Goal: Information Seeking & Learning: Learn about a topic

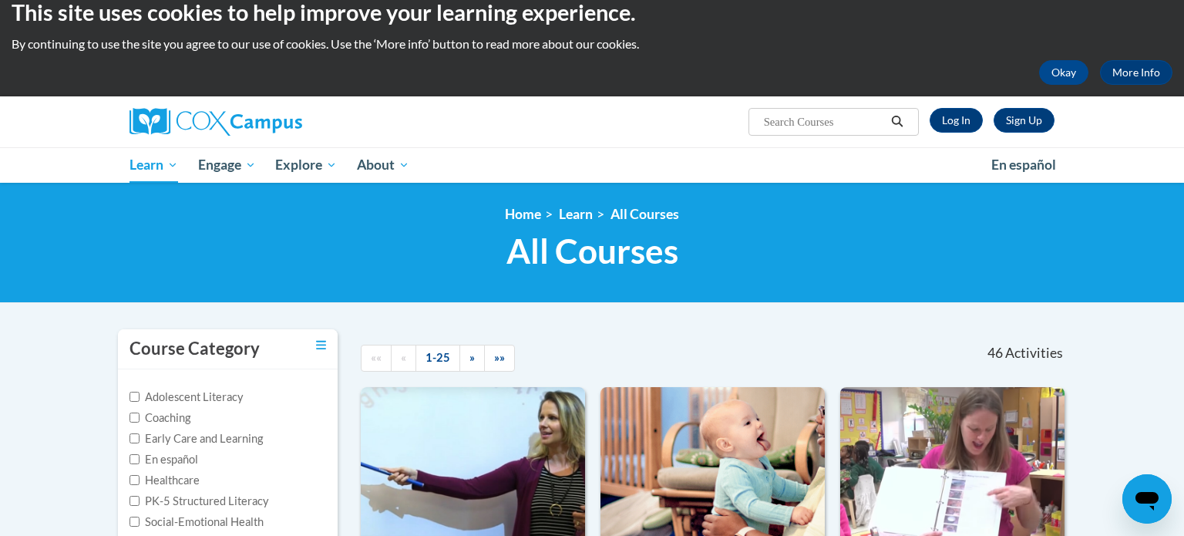
scroll to position [18, 0]
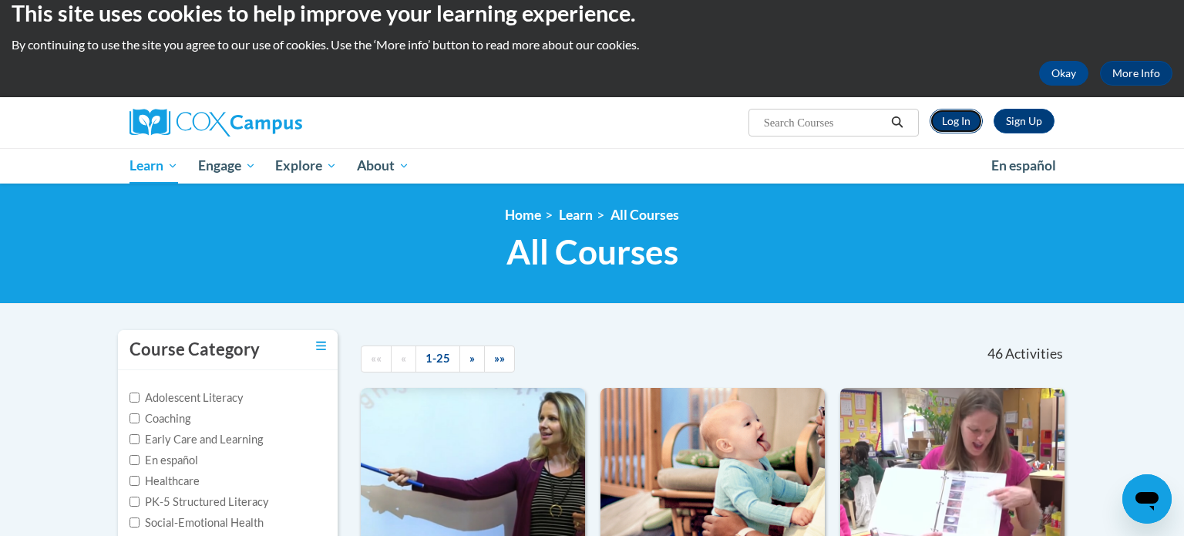
click at [967, 125] on link "Log In" at bounding box center [956, 121] width 53 height 25
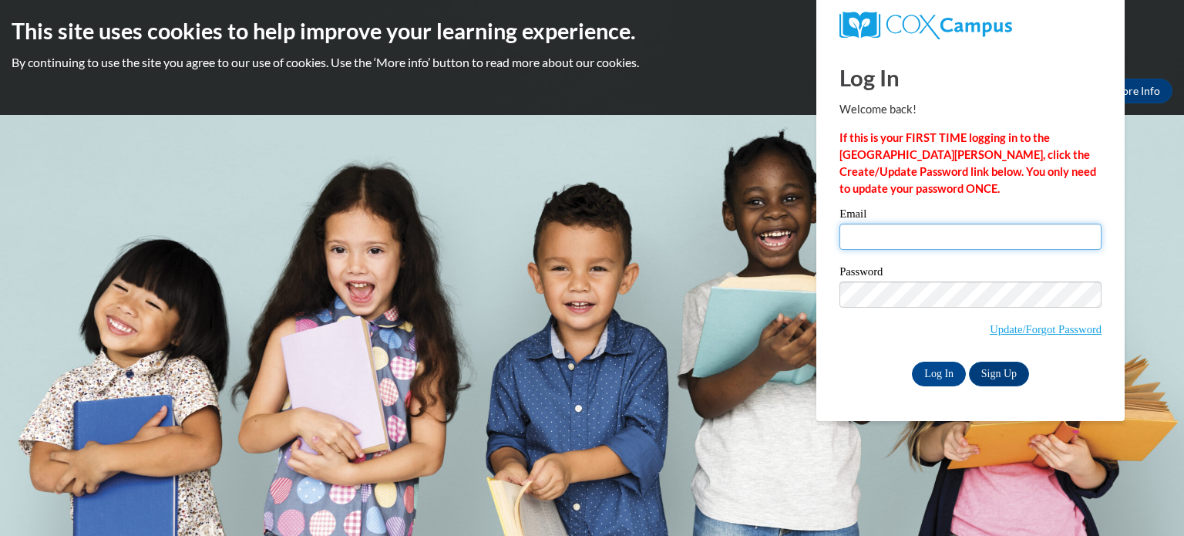
type input "mlennon2@ivytech.edu"
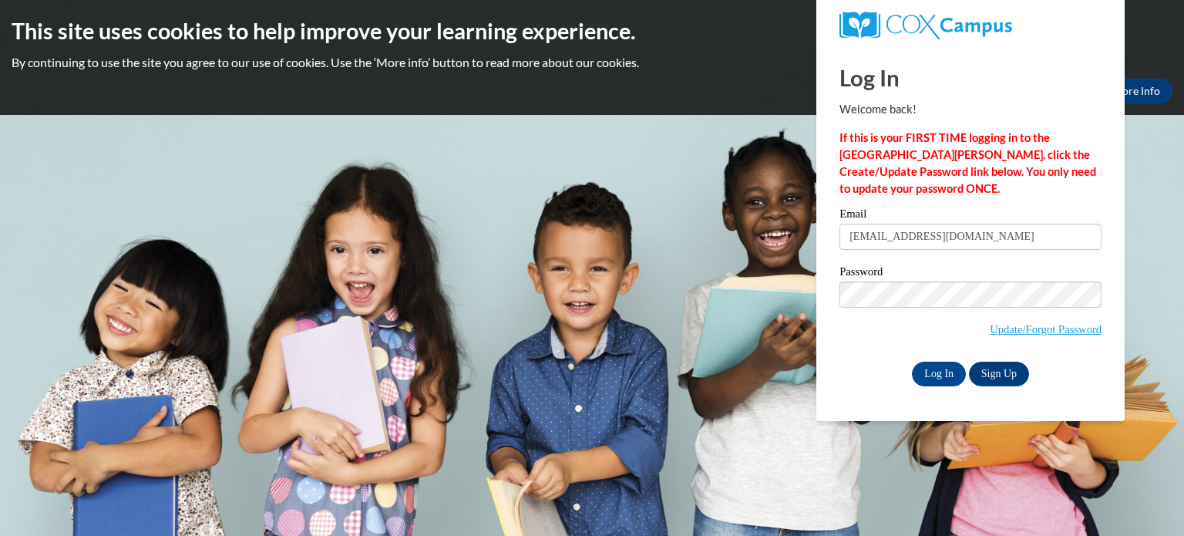
click at [961, 244] on input "mlennon2@ivytech.edu" at bounding box center [970, 237] width 262 height 26
click at [936, 372] on input "Log In" at bounding box center [939, 373] width 54 height 25
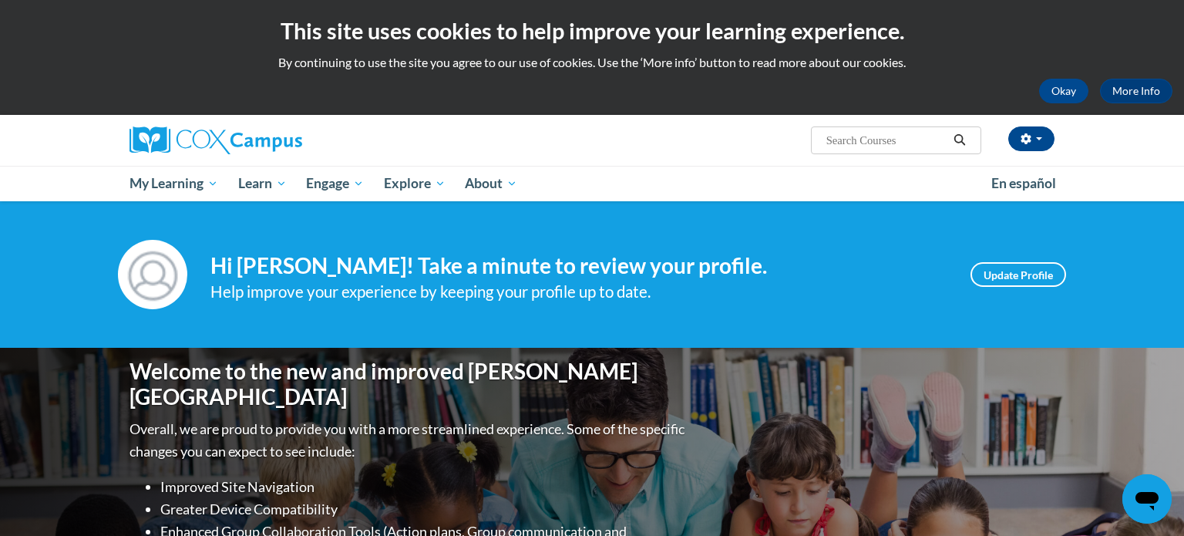
click at [860, 146] on input "Search..." at bounding box center [886, 140] width 123 height 18
type input "assessing our students"
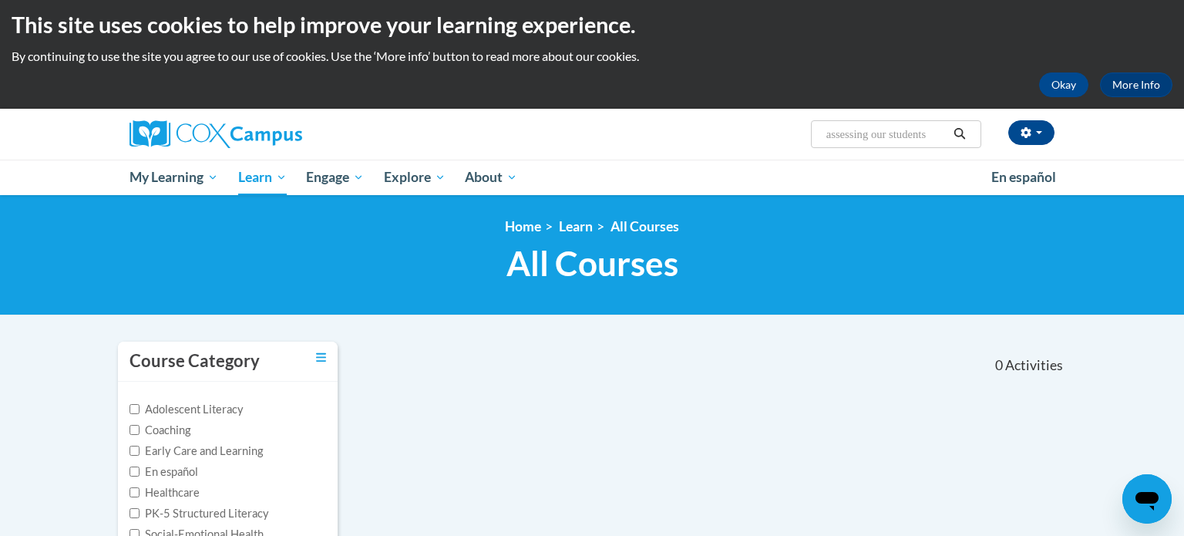
scroll to position [7, 0]
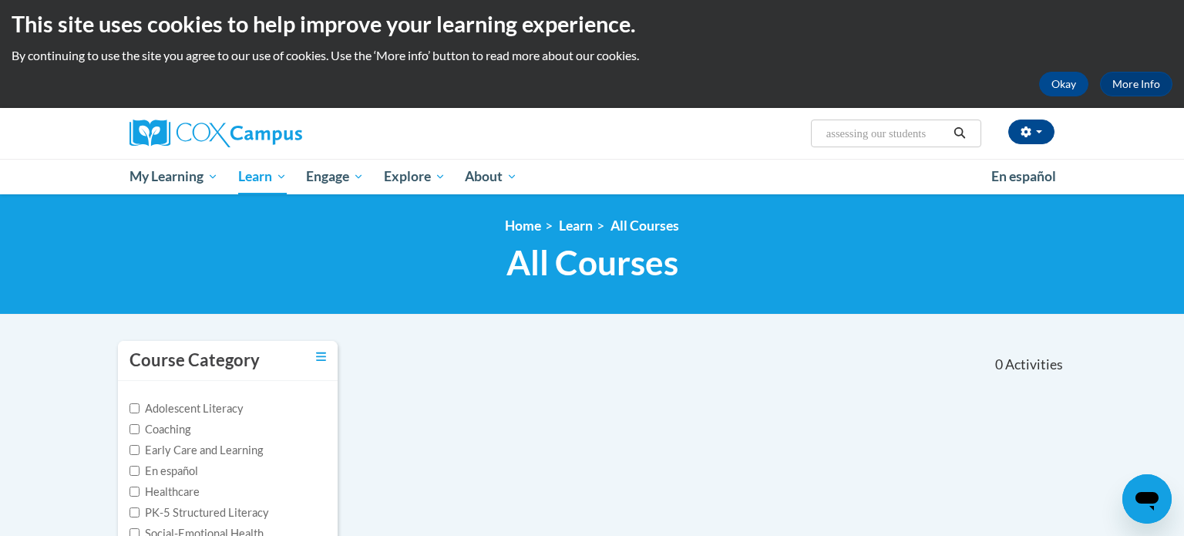
click at [927, 133] on input "assessing our students" at bounding box center [886, 133] width 123 height 18
paste input "Assessing Our Students (K-3)"
type input "Assessing Our Students (K-3)"
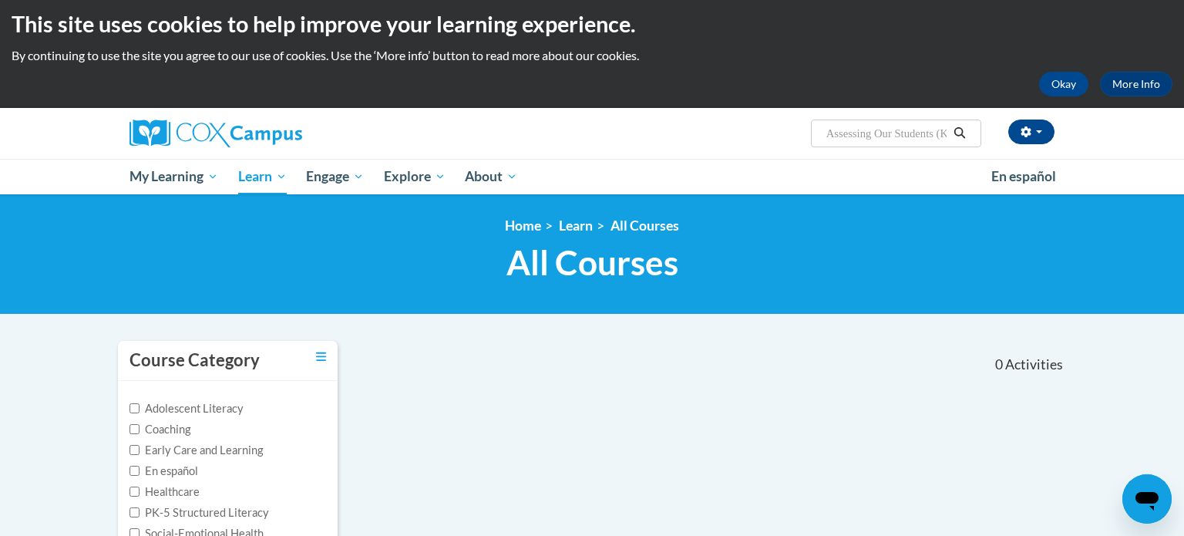
scroll to position [0, 25]
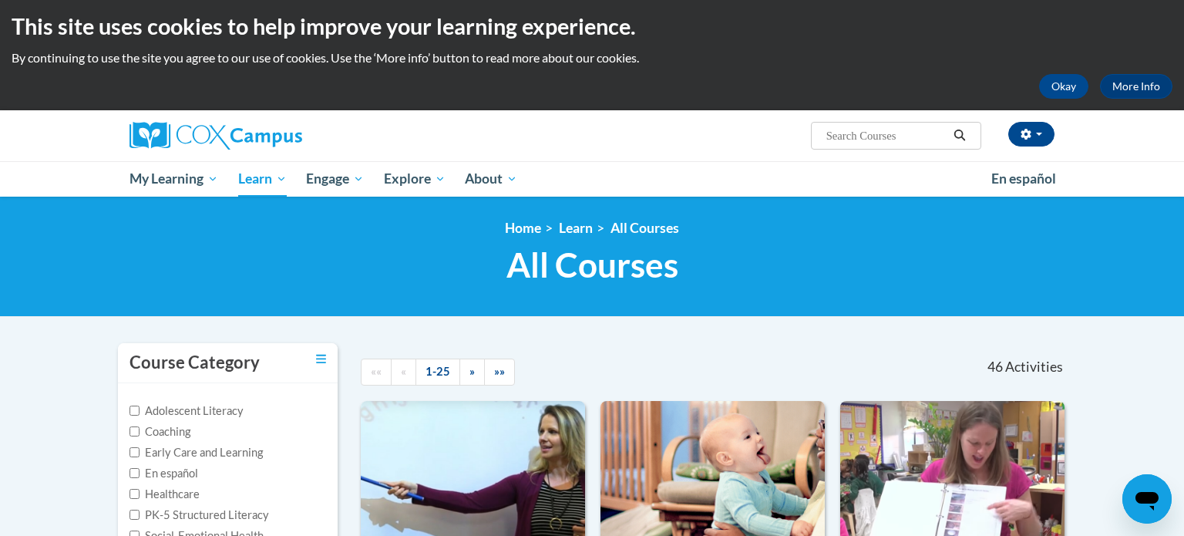
scroll to position [6, 0]
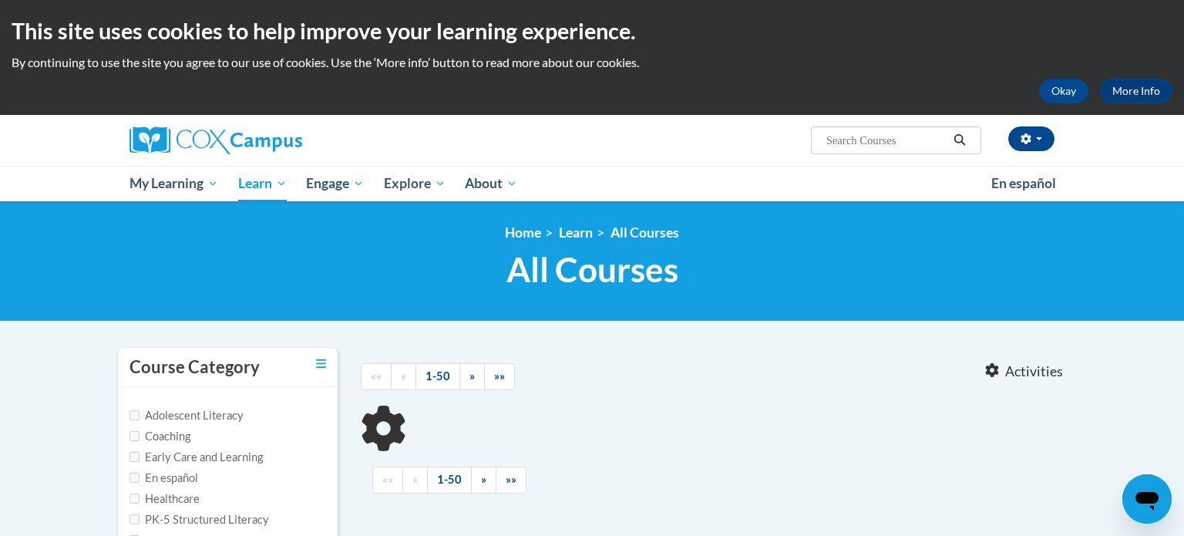
type input "Assessing Our Students (K-3)"
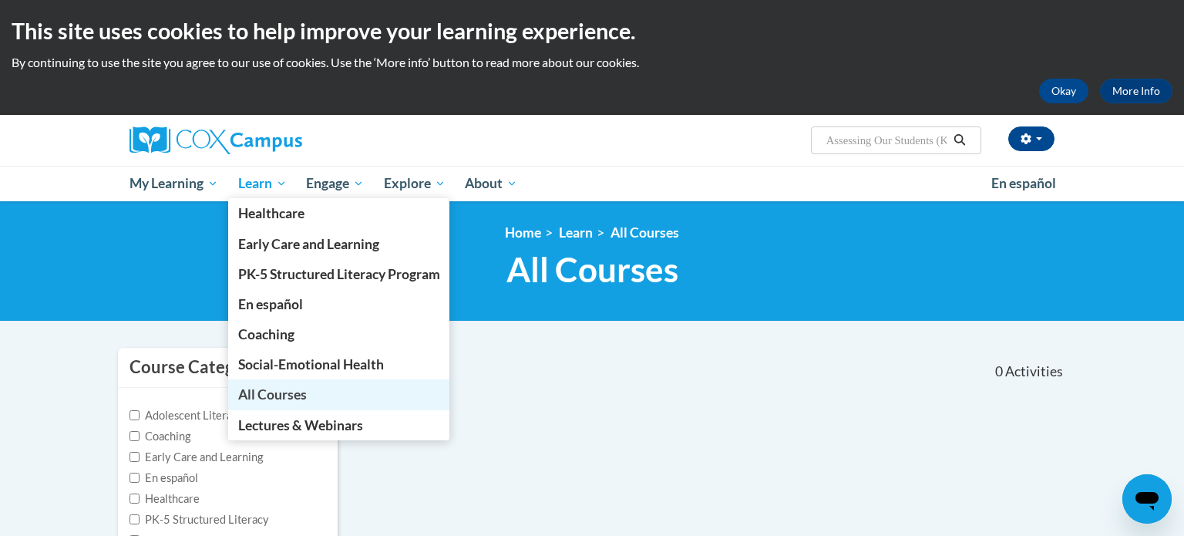
click at [279, 394] on span "All Courses" at bounding box center [272, 394] width 69 height 16
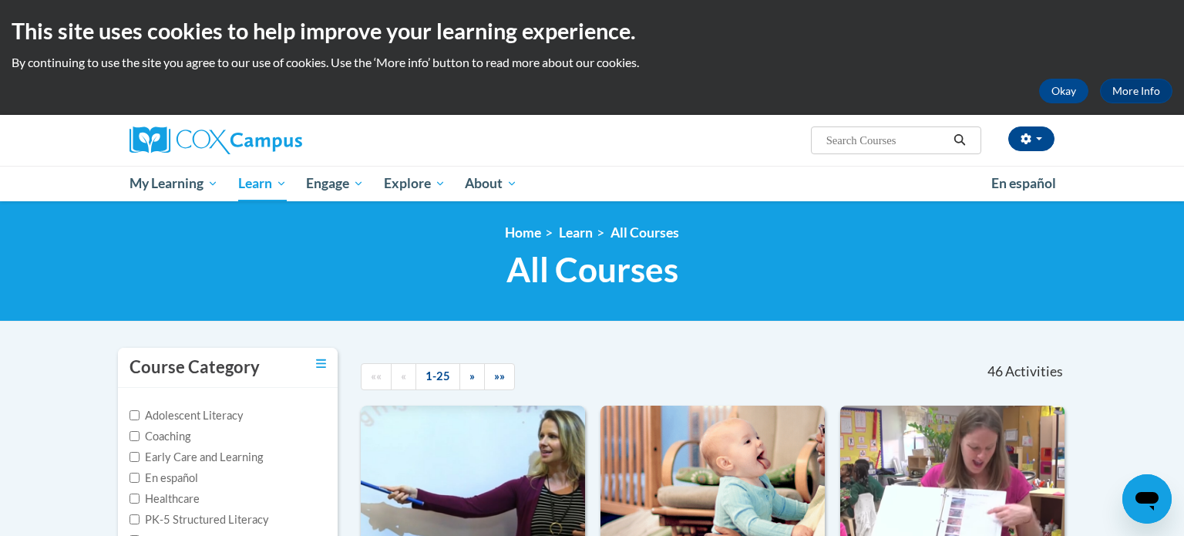
click at [862, 149] on input "Search..." at bounding box center [886, 140] width 123 height 18
paste input "Assessing Our Students (K-3)"
type input "Assessing Our Students (K-3)"
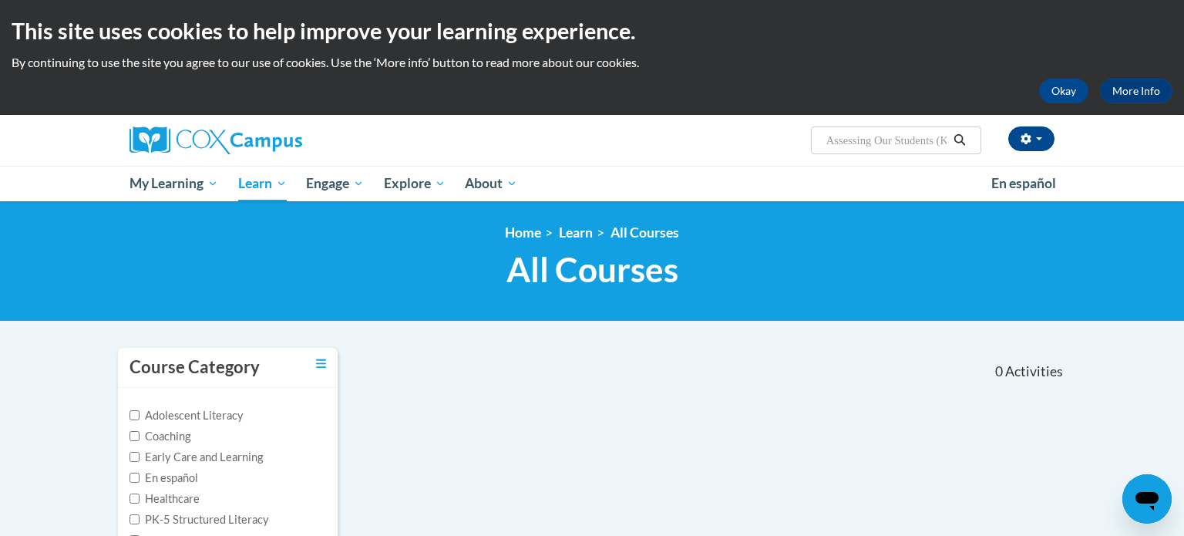
click at [889, 129] on span "Search Search... Assessing Our Students (K-3)" at bounding box center [896, 140] width 170 height 28
click at [883, 148] on input "Assessing Our Students (K-3)" at bounding box center [886, 140] width 123 height 18
drag, startPoint x: 880, startPoint y: 143, endPoint x: 972, endPoint y: 144, distance: 91.7
click at [972, 144] on span "Search Search... Assessing Our Students (K-3)" at bounding box center [896, 140] width 170 height 28
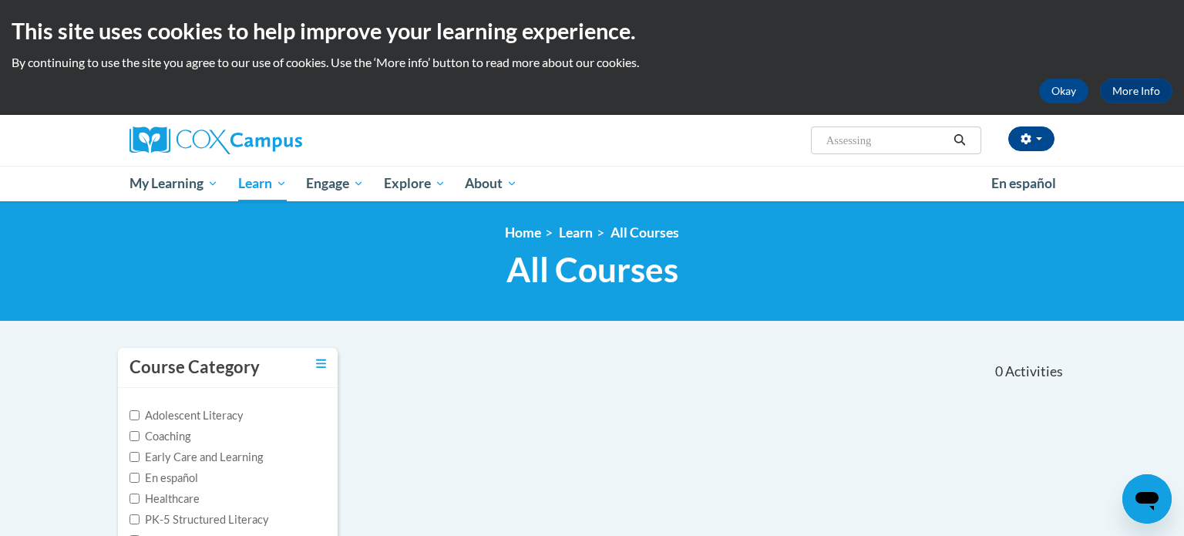
scroll to position [0, 0]
type input "Assessing"
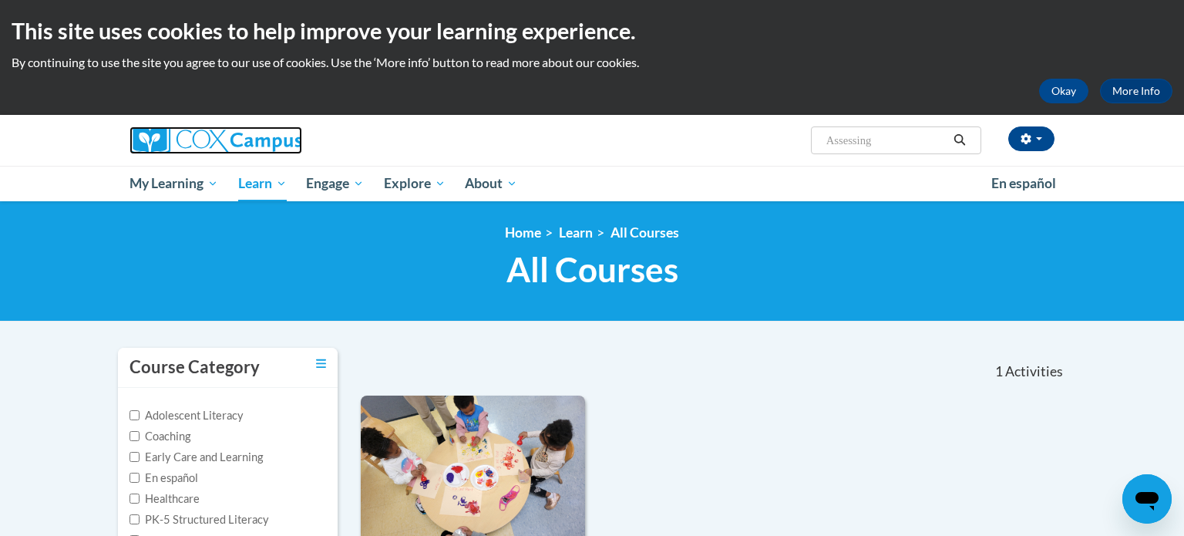
click at [157, 145] on img at bounding box center [215, 140] width 173 height 28
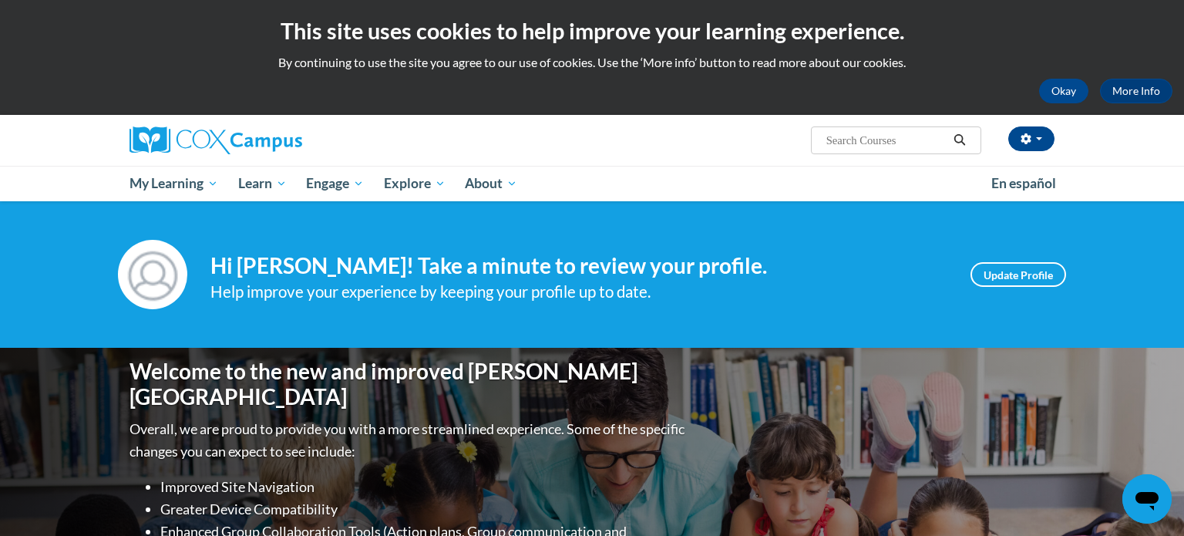
click at [885, 142] on input "Search..." at bounding box center [886, 140] width 123 height 18
paste input "Cox Campus- Assessing Our Students (K-3)"
type input "Cox Campus- Assessing Our Students (K-3)"
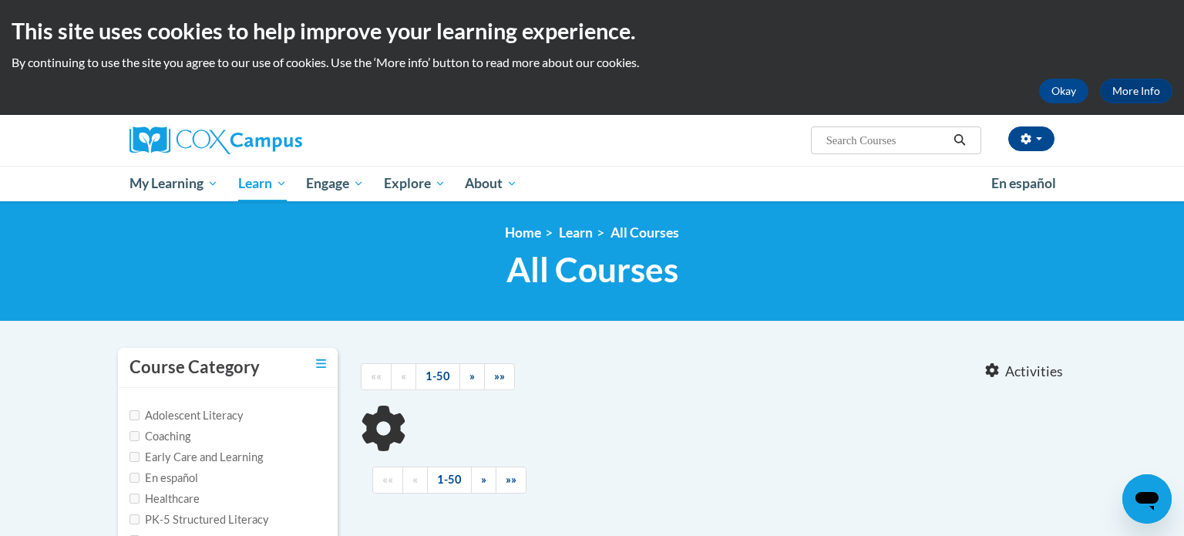
type input "Cox Campus- Assessing Our Students (K-3)"
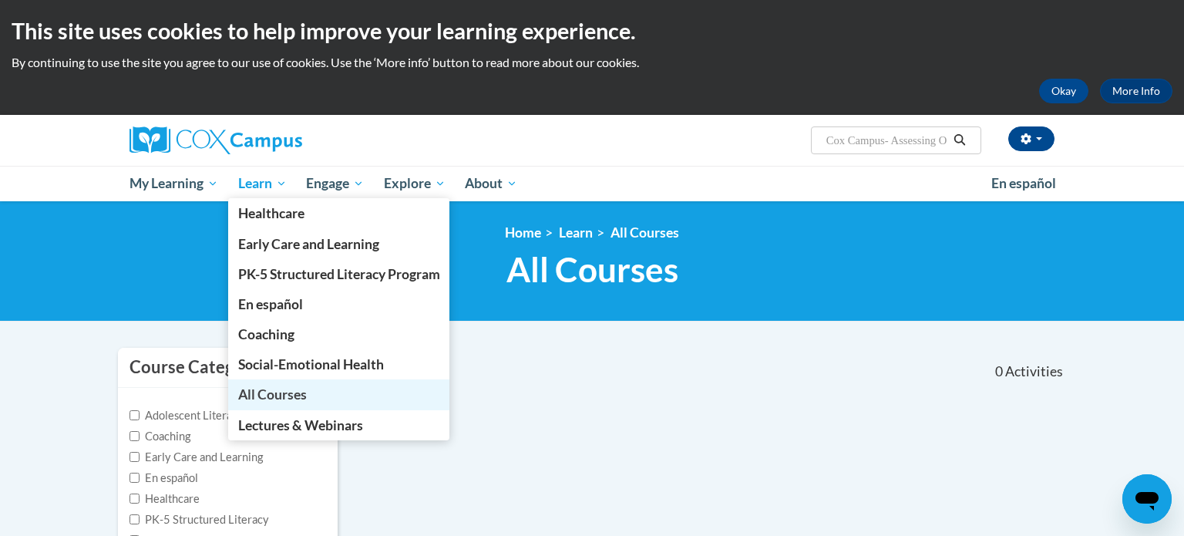
click at [308, 400] on link "All Courses" at bounding box center [339, 394] width 222 height 30
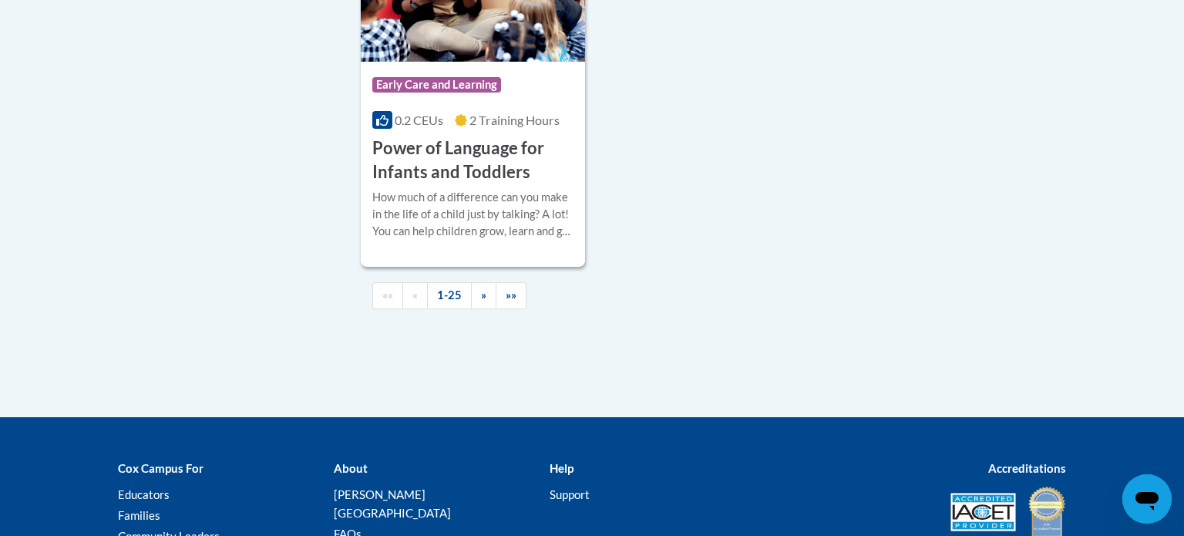
scroll to position [3791, 0]
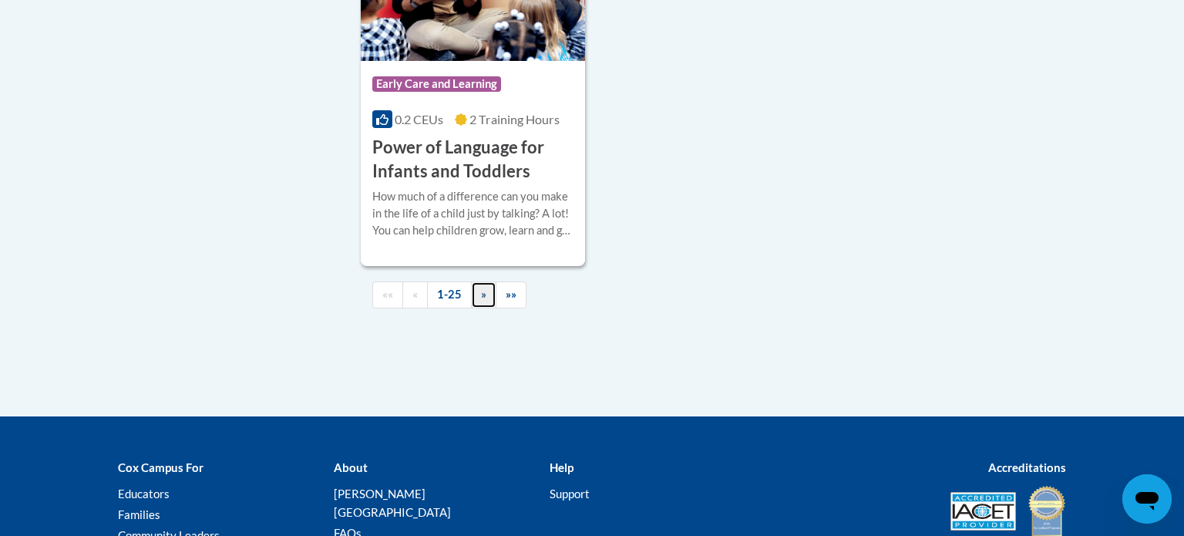
click at [482, 301] on span "»" at bounding box center [483, 293] width 5 height 13
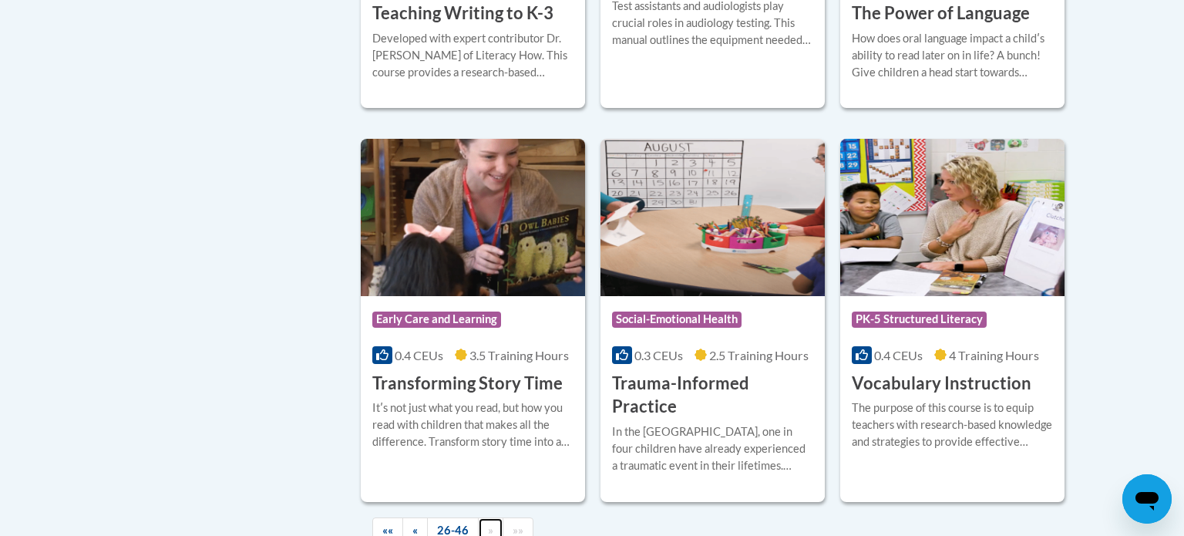
scroll to position [2625, 0]
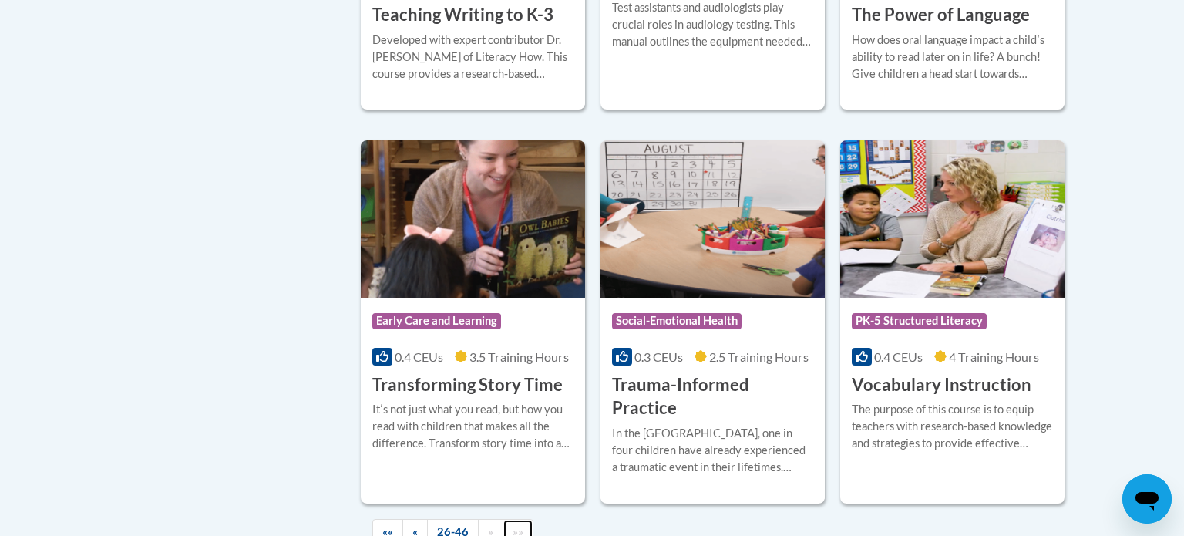
click at [519, 525] on span "»»" at bounding box center [518, 531] width 11 height 13
click at [417, 525] on span "«" at bounding box center [414, 531] width 5 height 13
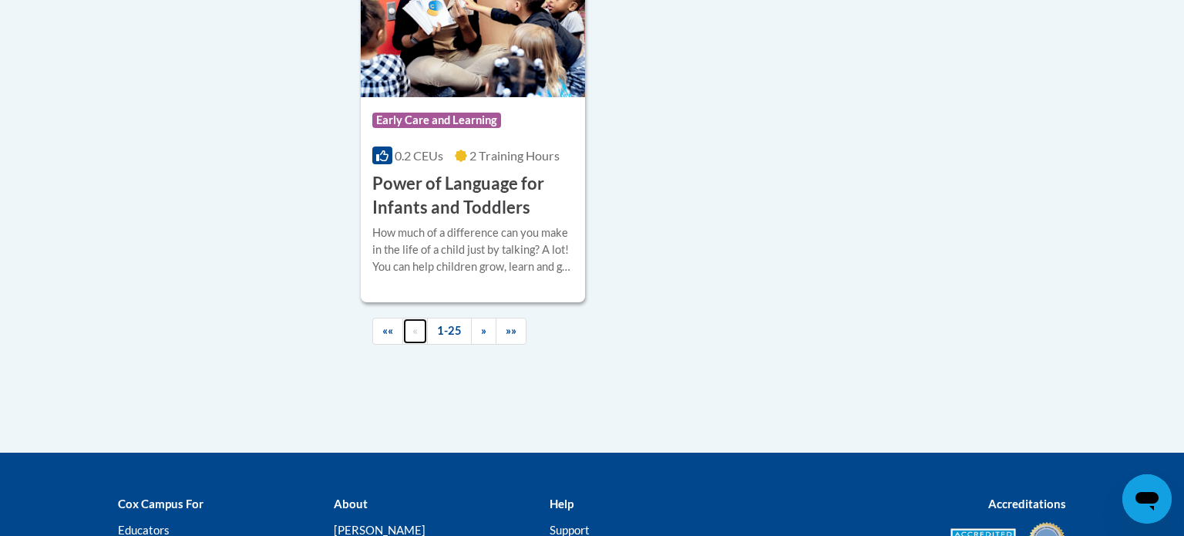
scroll to position [3949, 0]
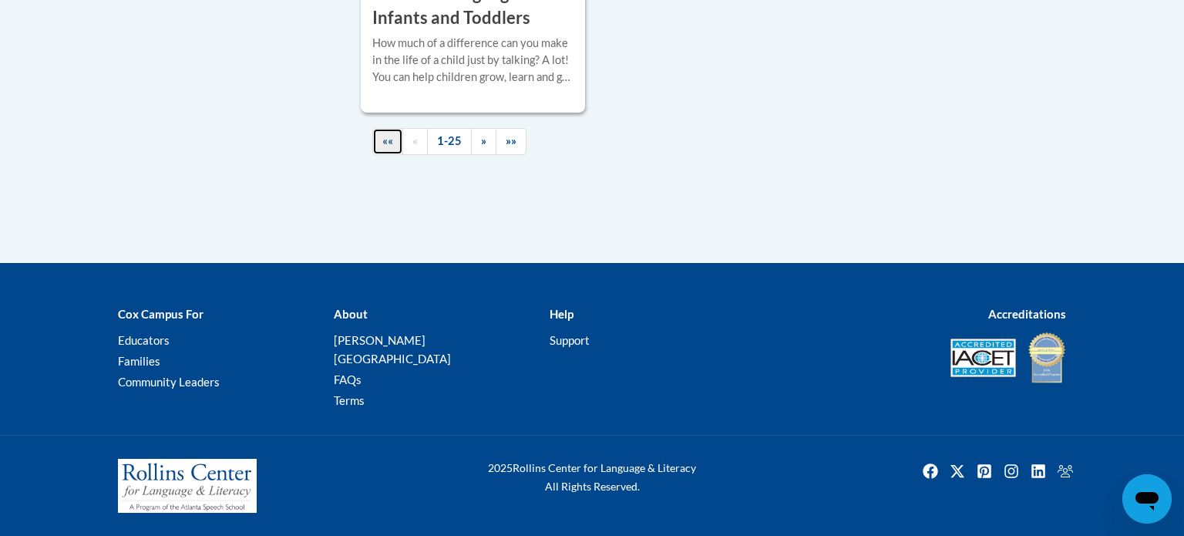
click at [379, 155] on link "««" at bounding box center [387, 141] width 31 height 27
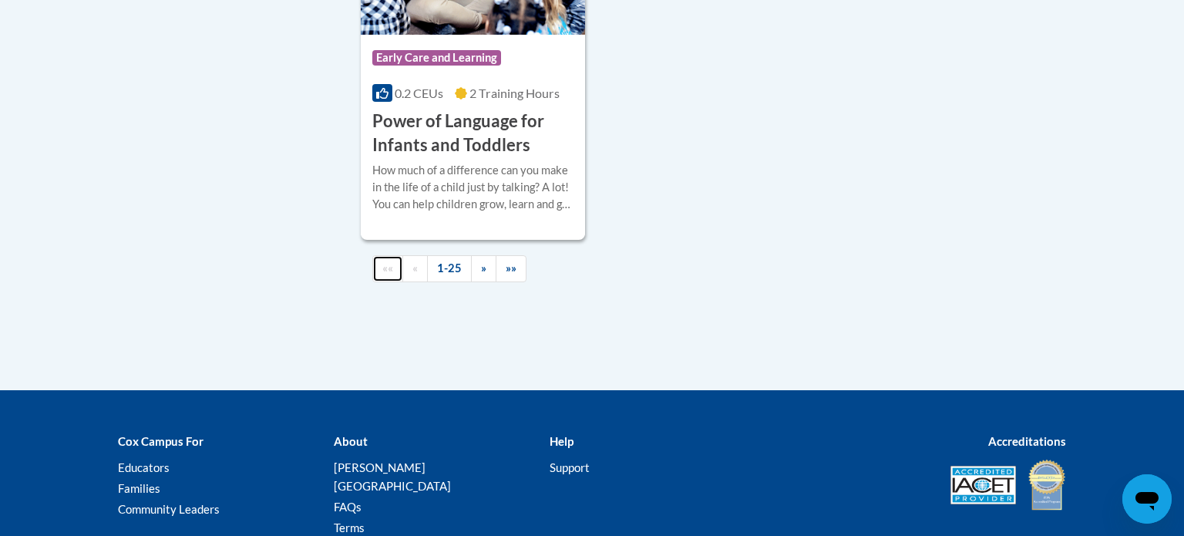
scroll to position [3795, 0]
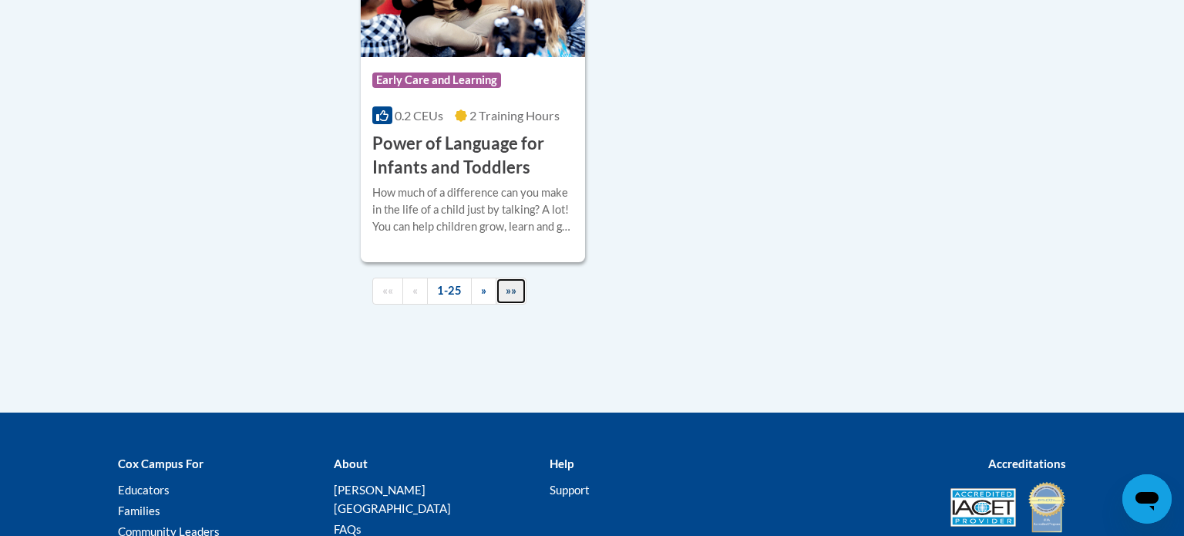
click at [513, 297] on span "»»" at bounding box center [511, 290] width 11 height 13
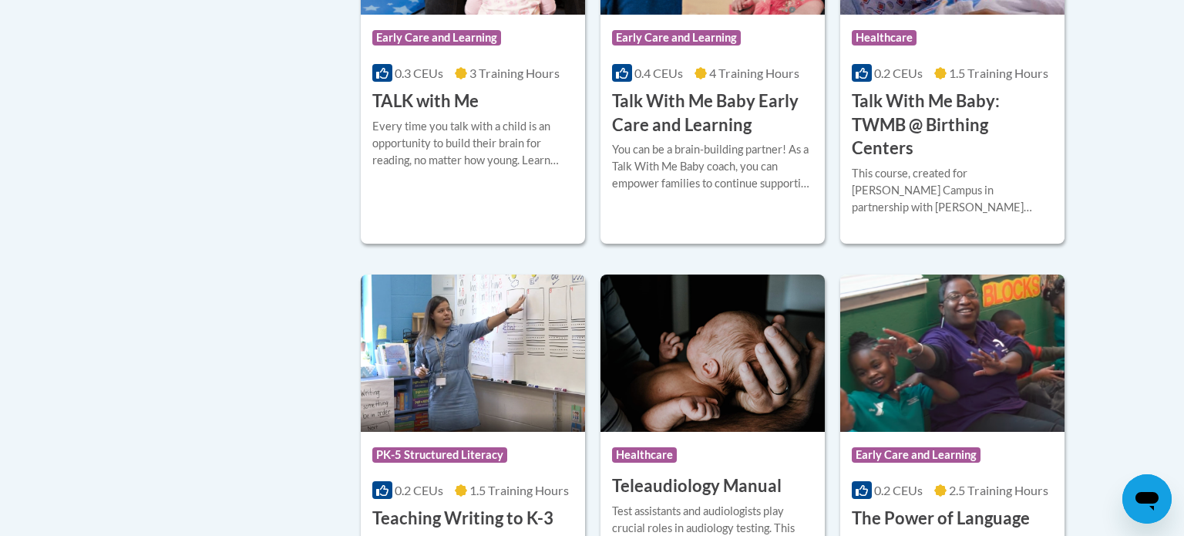
scroll to position [2121, 0]
